Goal: Information Seeking & Learning: Learn about a topic

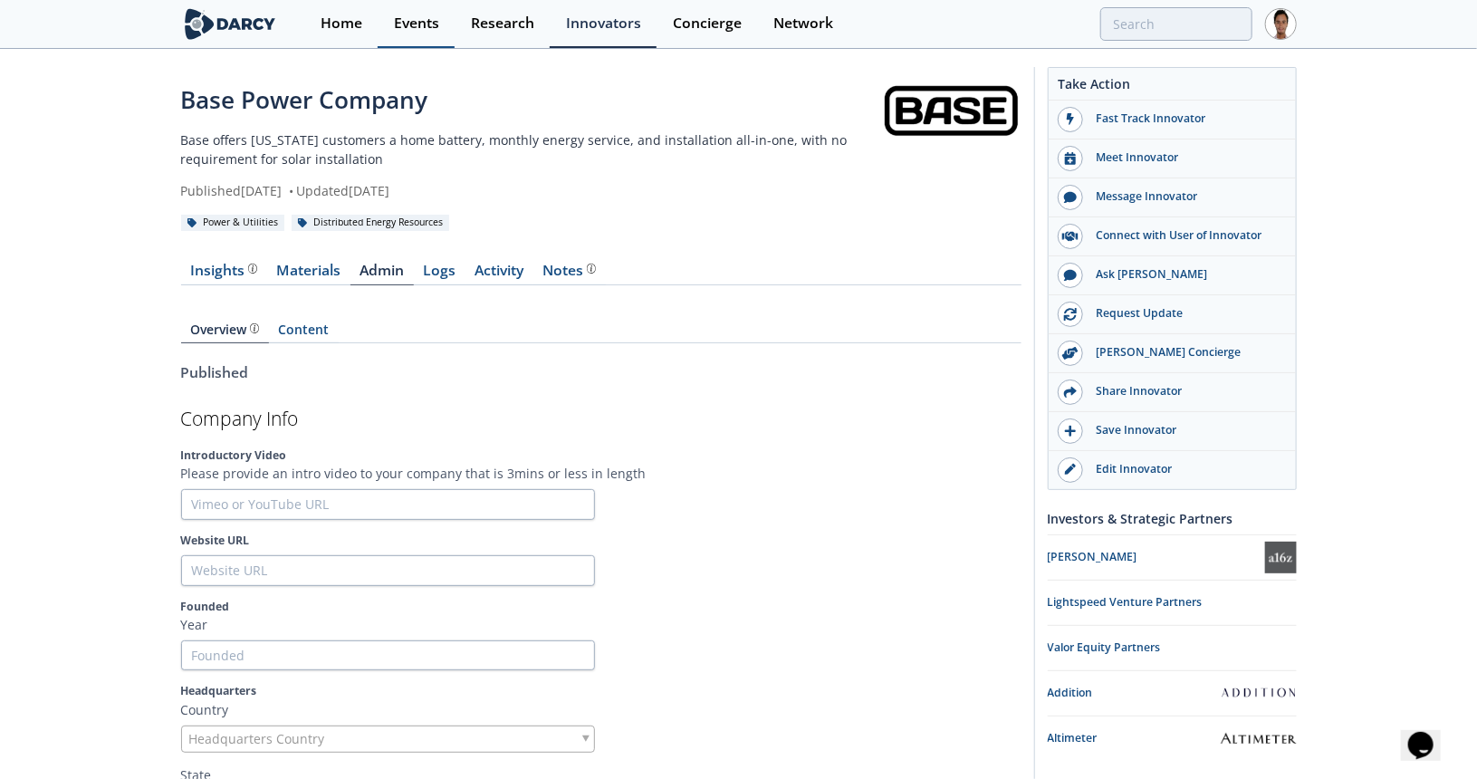
click at [409, 33] on link "Events" at bounding box center [416, 24] width 77 height 48
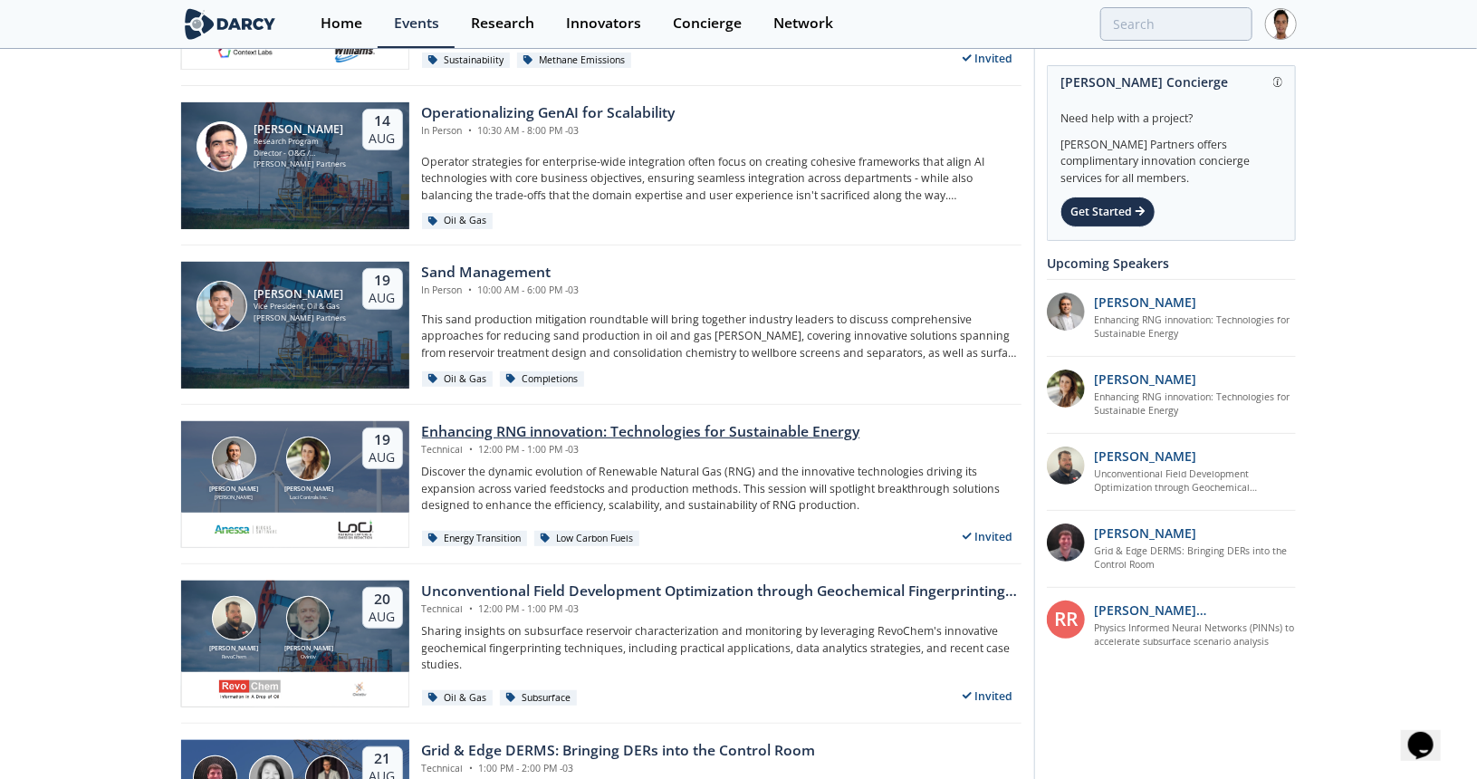
scroll to position [362, 0]
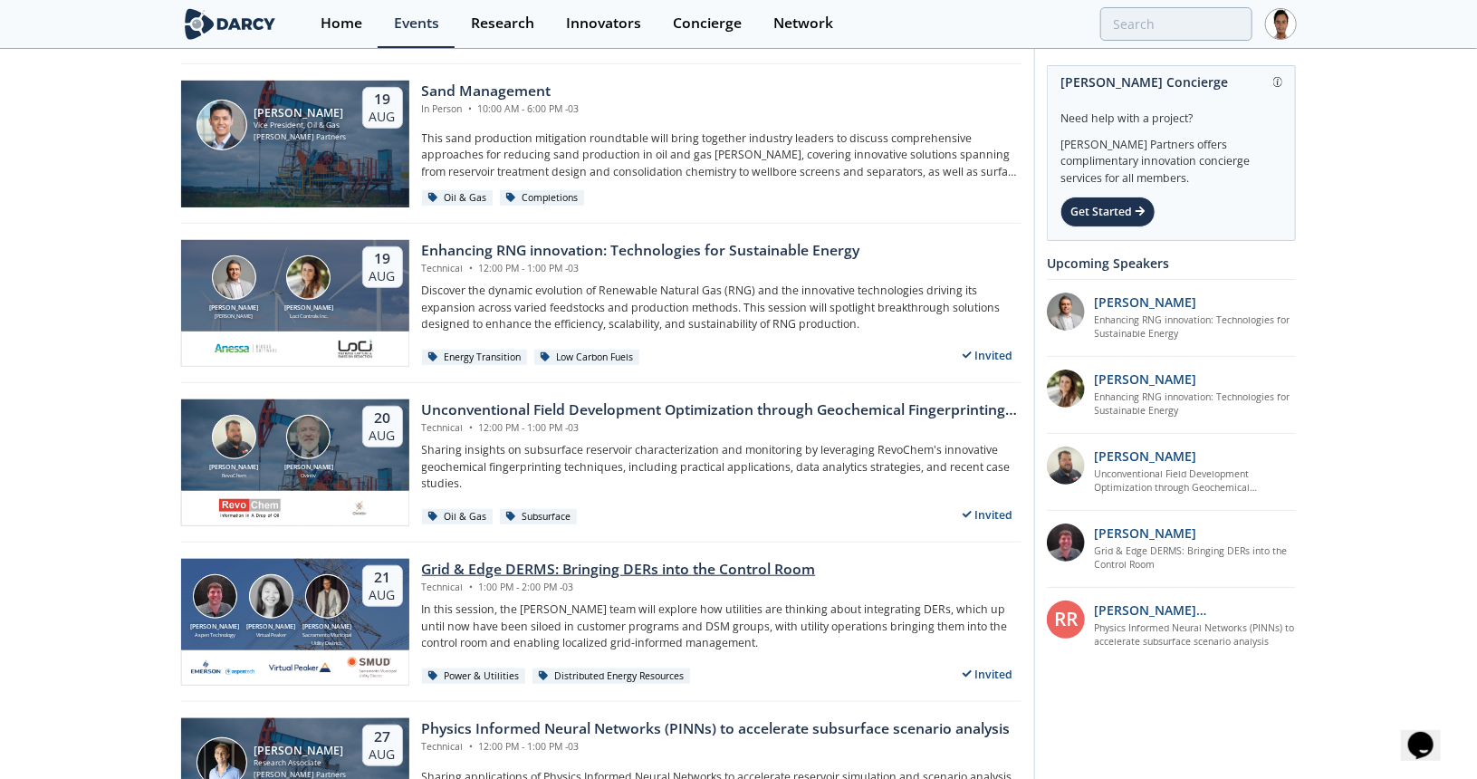
click at [469, 564] on div "Grid & Edge DERMS: Bringing DERs into the Control Room" at bounding box center [619, 570] width 394 height 22
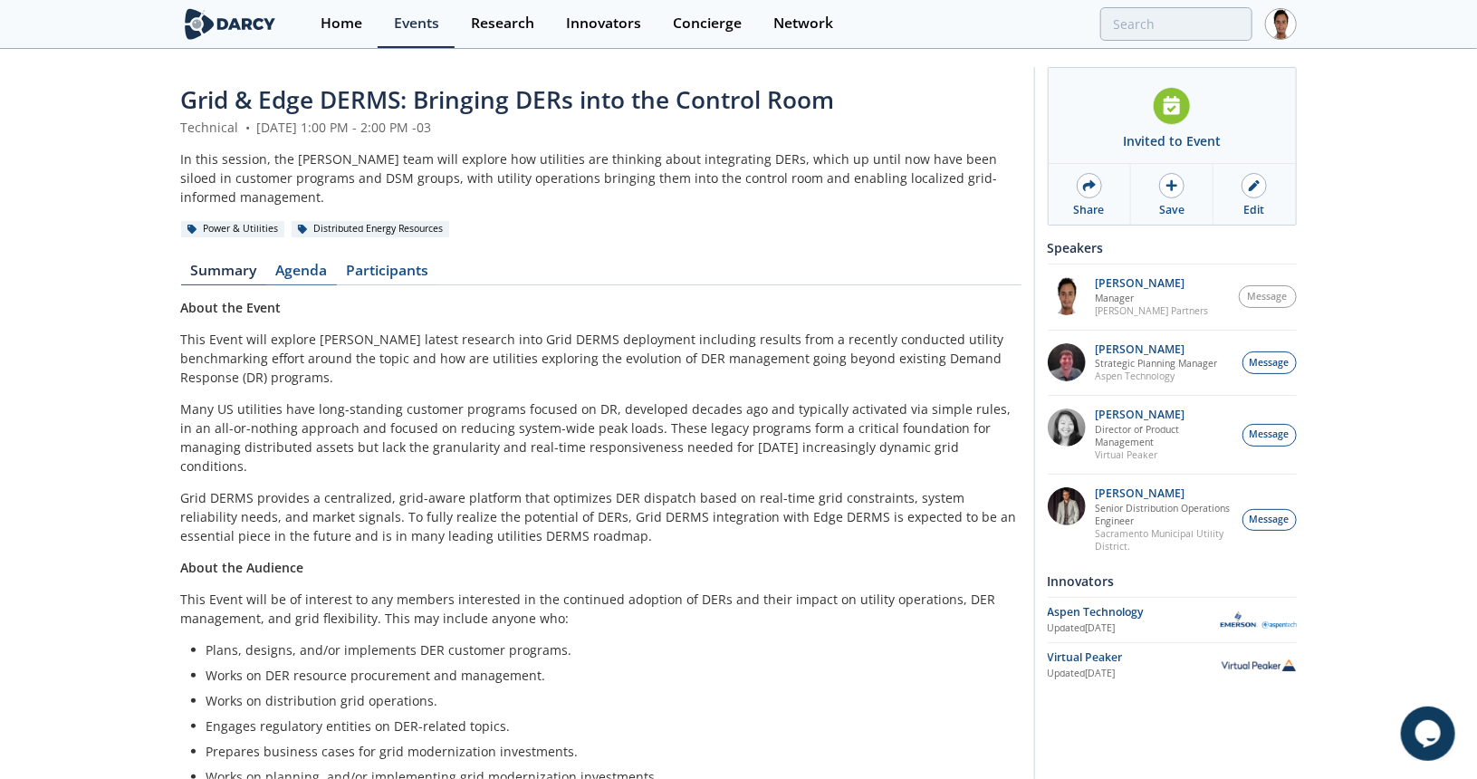
click at [298, 264] on link "Agenda" at bounding box center [301, 275] width 71 height 22
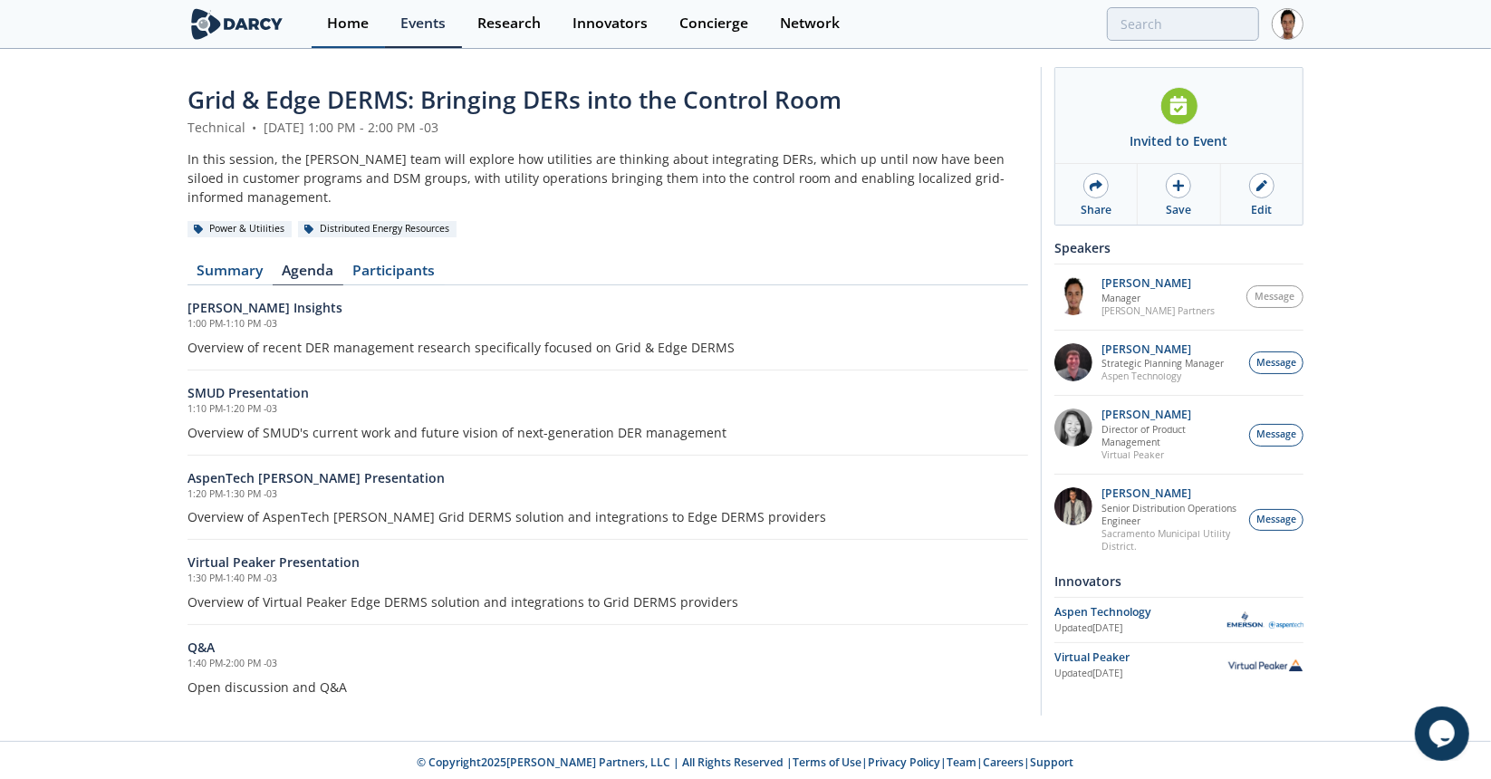
click at [366, 31] on div "Home" at bounding box center [348, 23] width 42 height 14
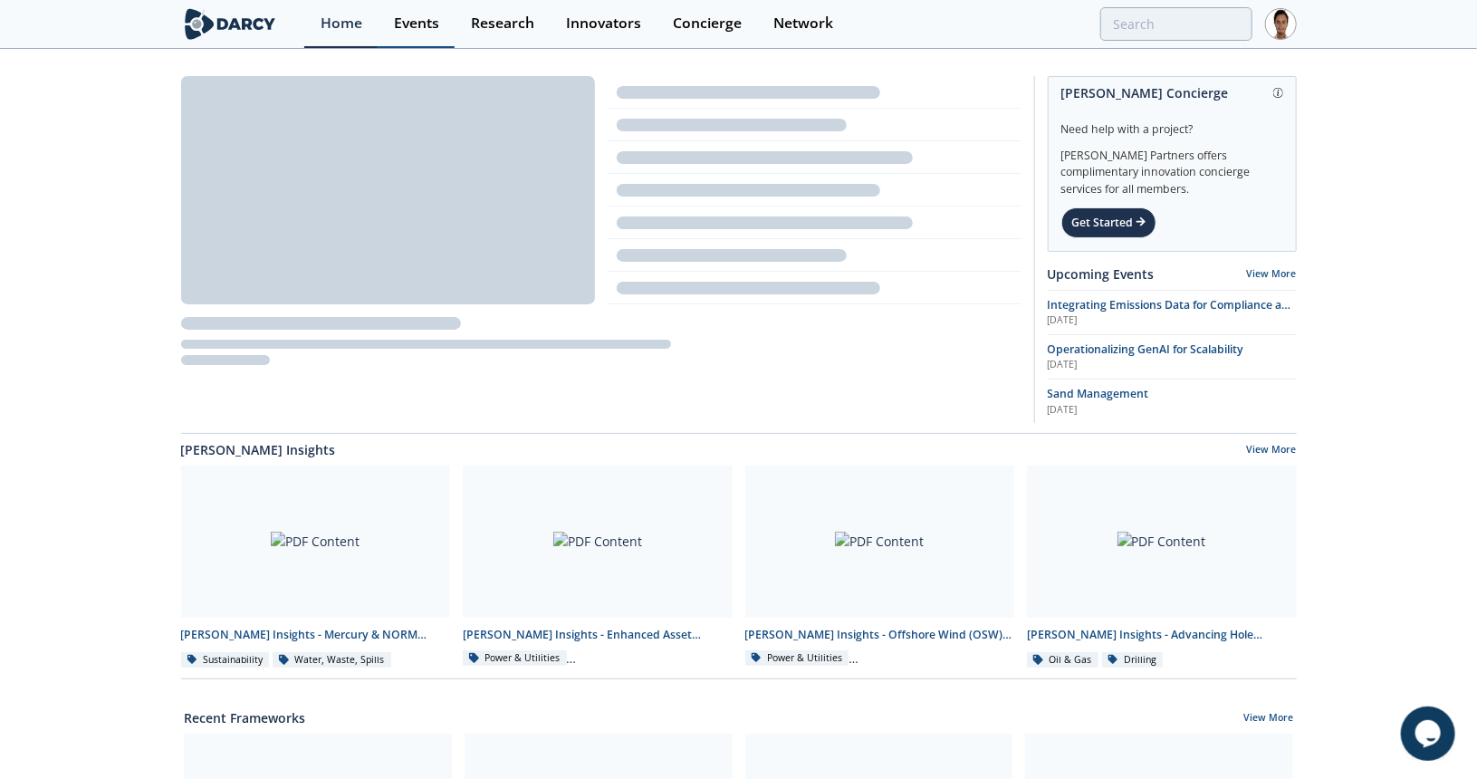
click at [420, 33] on link "Events" at bounding box center [416, 24] width 77 height 48
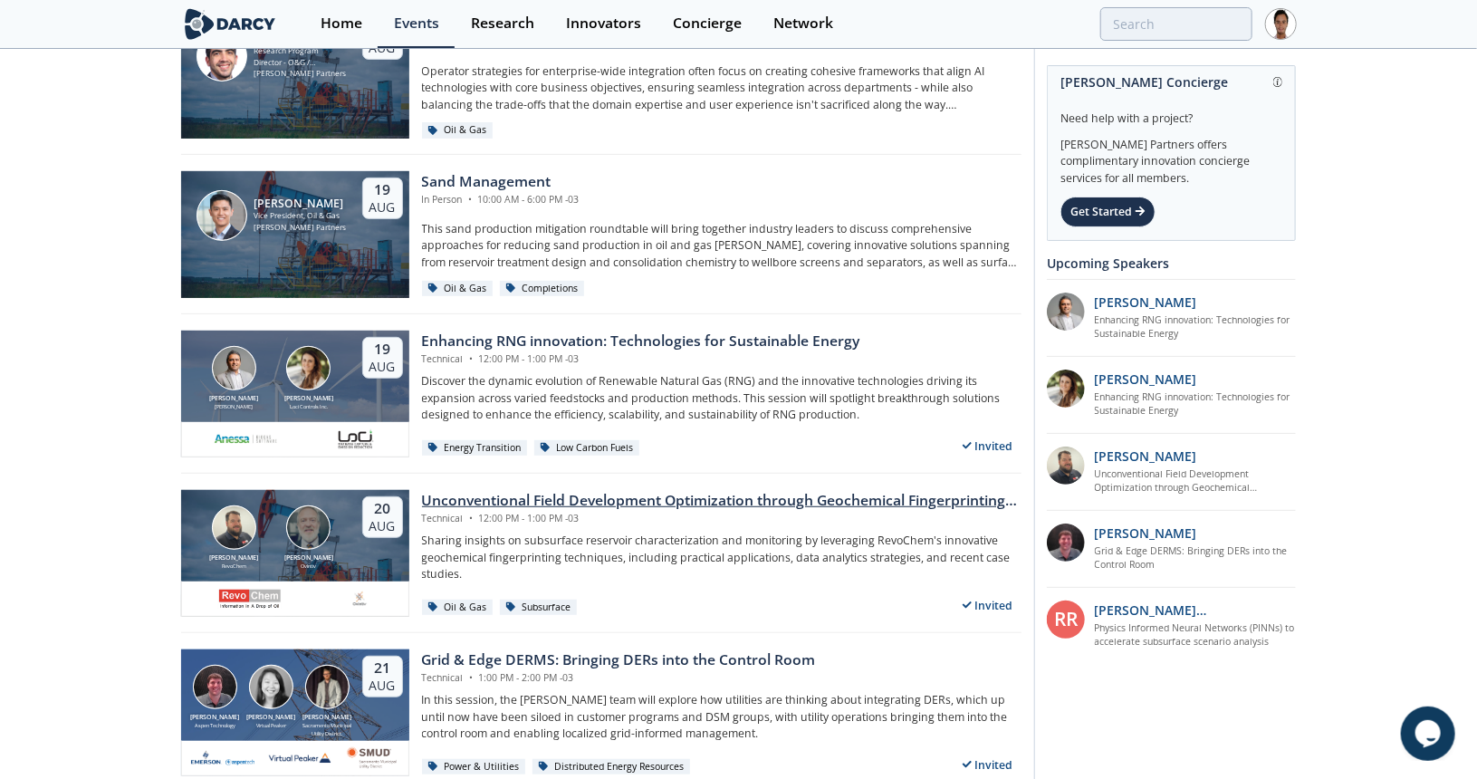
scroll to position [453, 0]
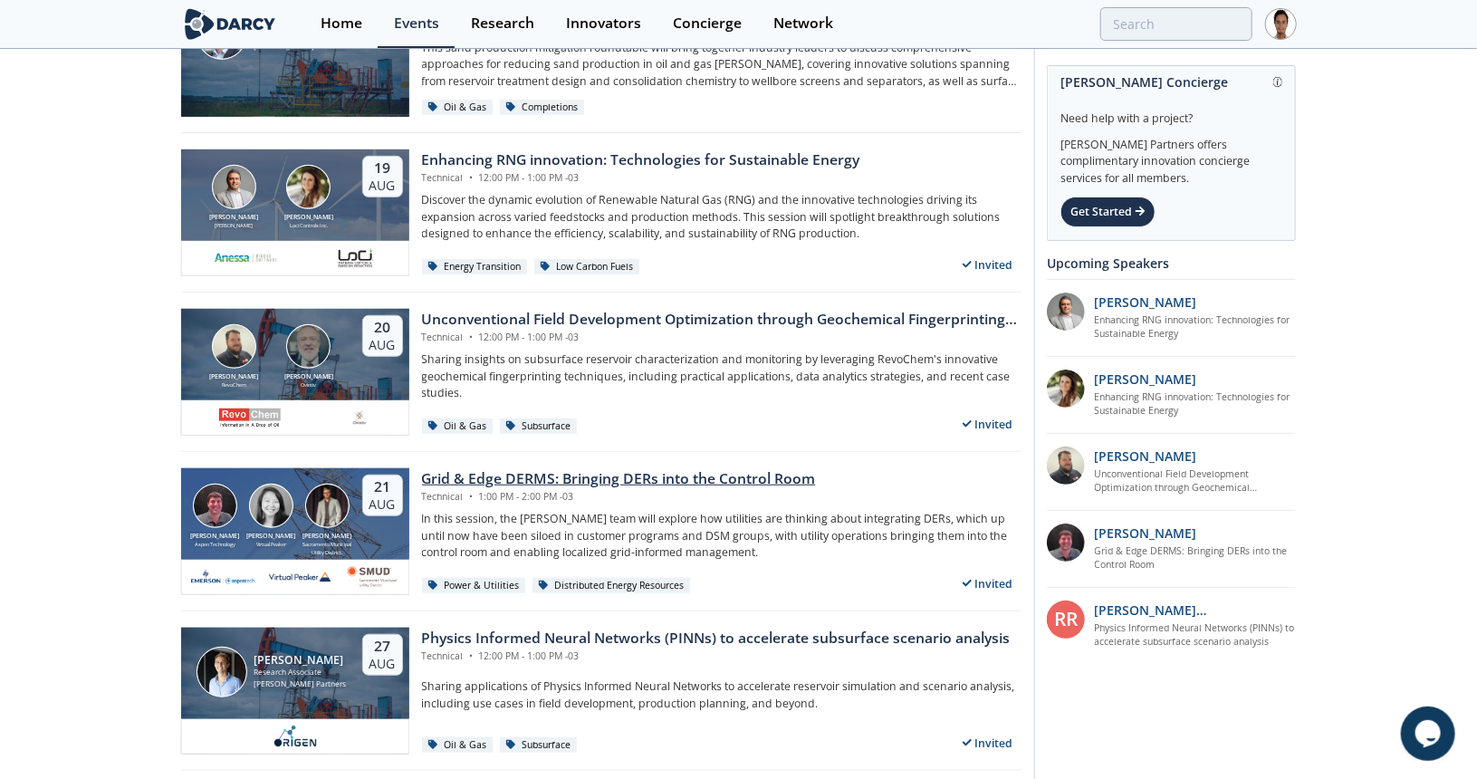
click at [489, 479] on div "Grid & Edge DERMS: Bringing DERs into the Control Room" at bounding box center [619, 479] width 394 height 22
